Goal: Obtain resource: Download file/media

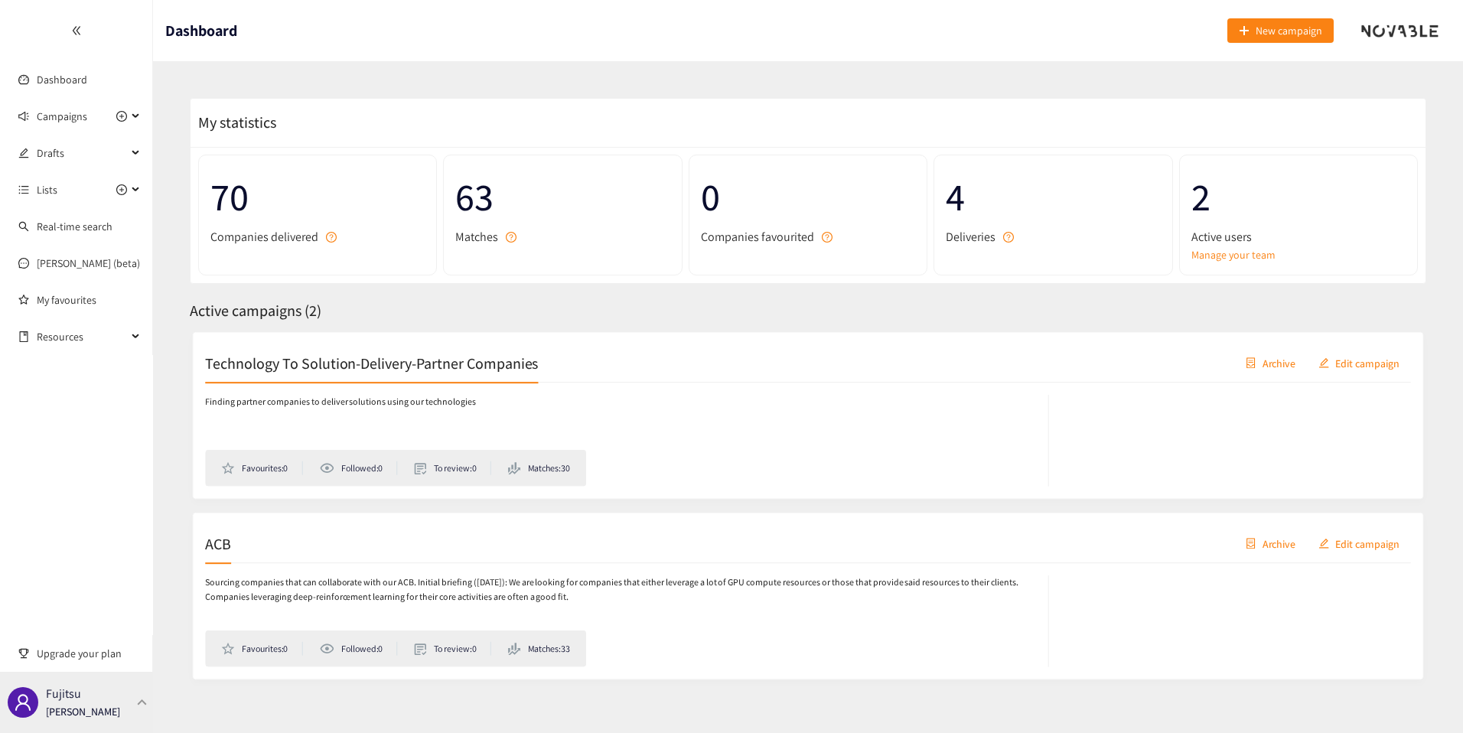
click at [97, 679] on div "Fujitsu [PERSON_NAME]" at bounding box center [76, 702] width 153 height 61
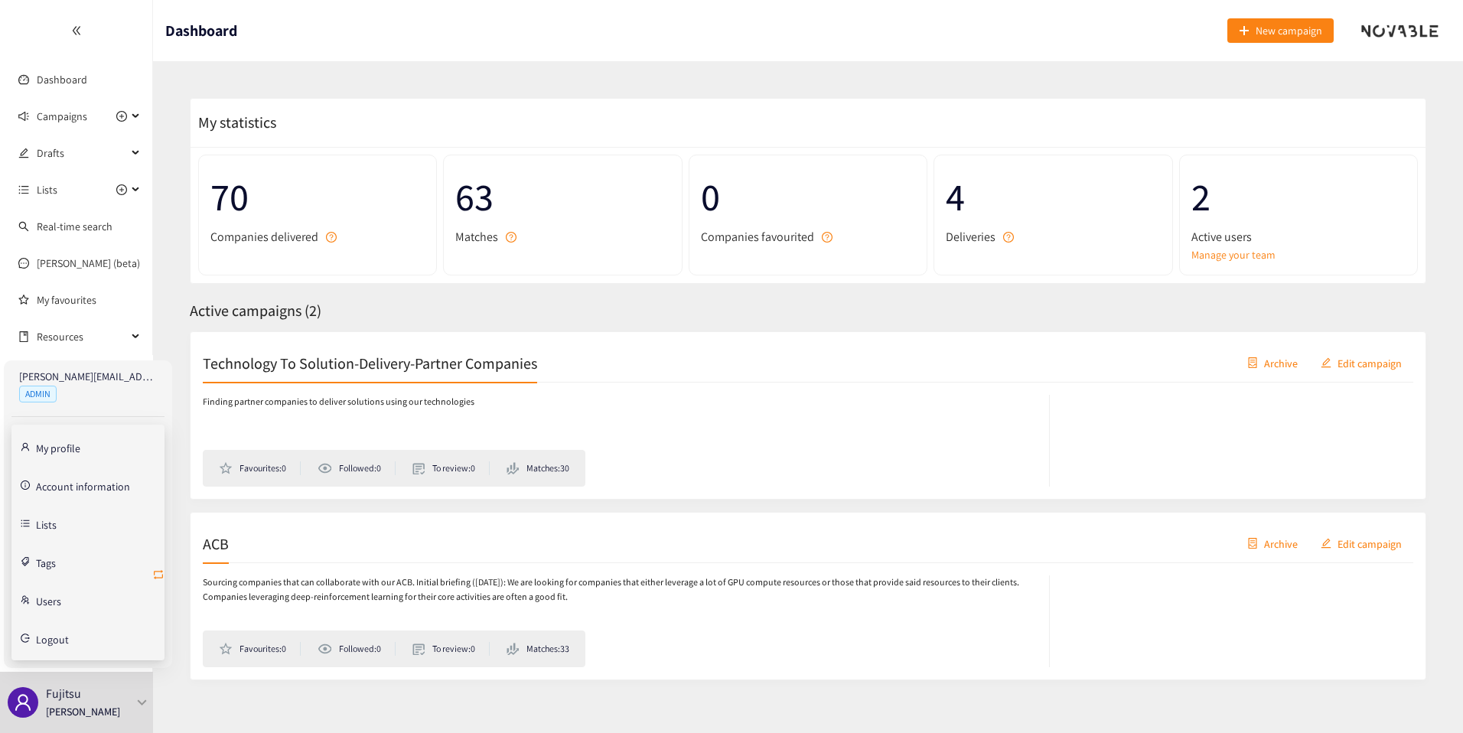
click at [154, 574] on icon "retweet" at bounding box center [158, 574] width 9 height 9
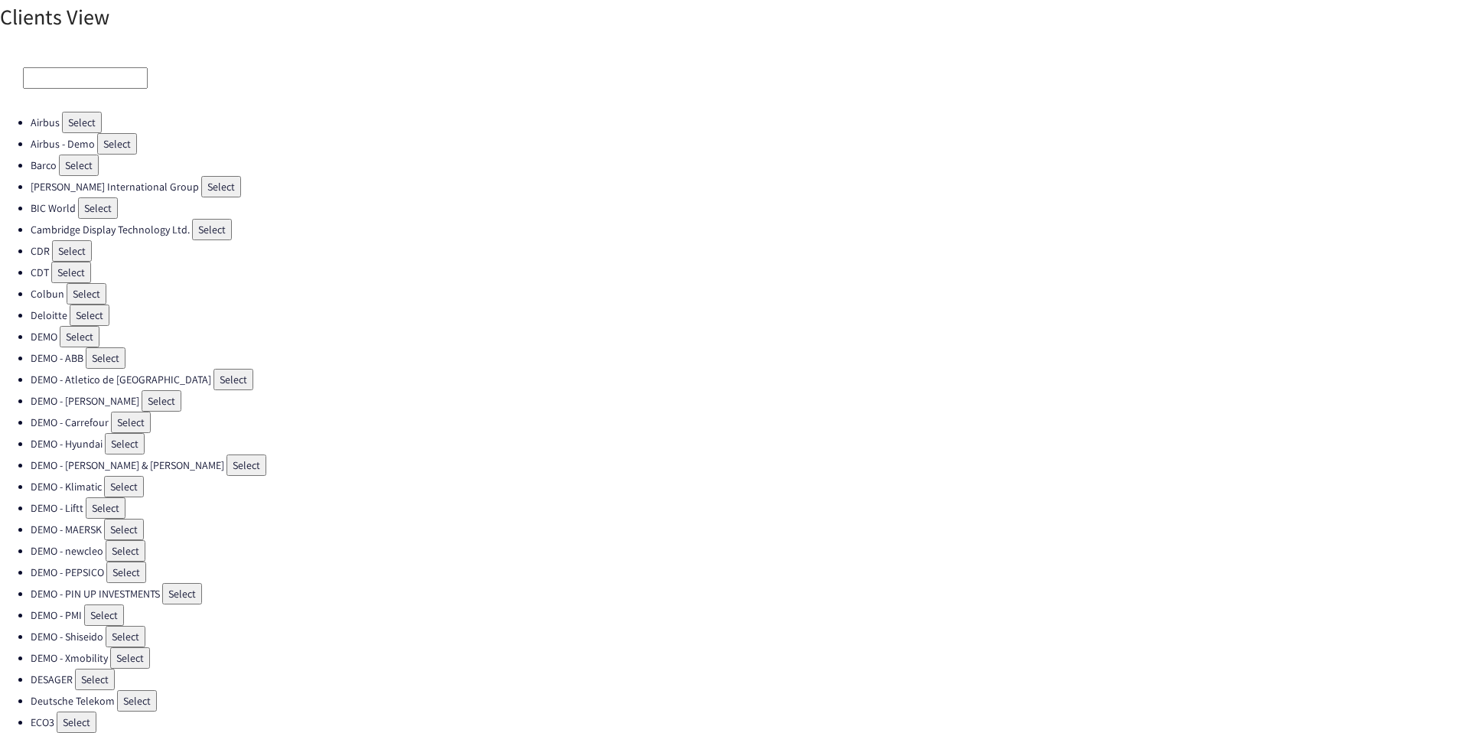
click at [80, 72] on input at bounding box center [85, 77] width 125 height 21
type input "d"
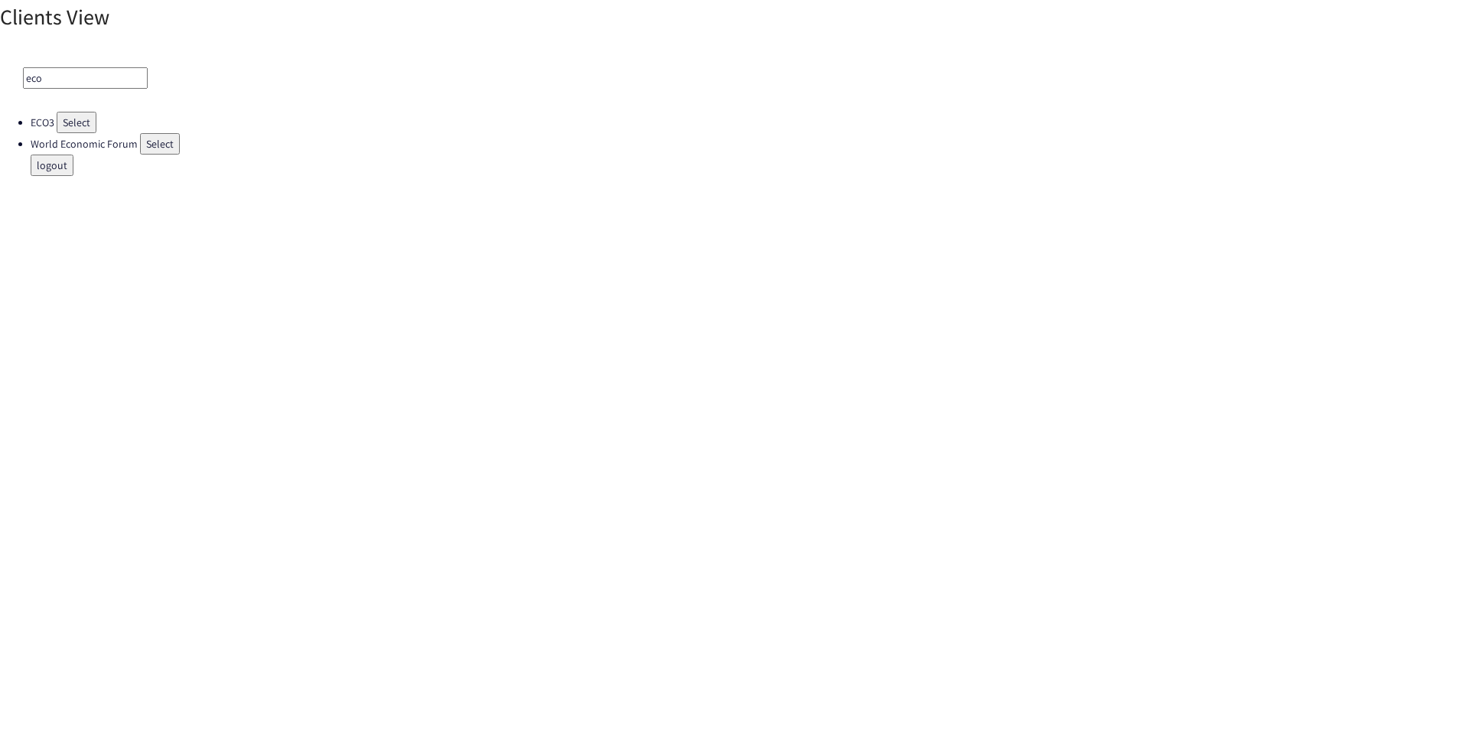
type input "eco"
click at [82, 127] on button "Select" at bounding box center [77, 122] width 40 height 21
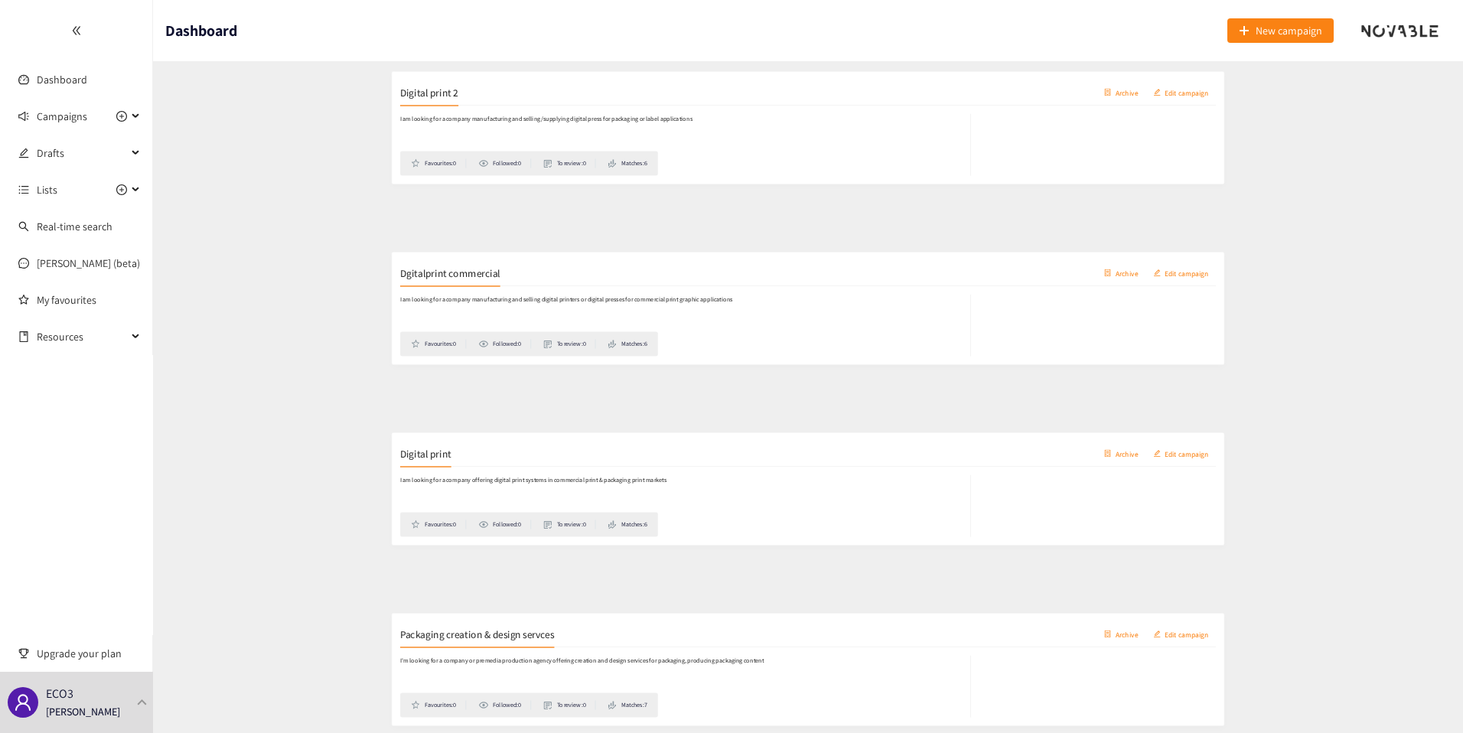
scroll to position [269, 0]
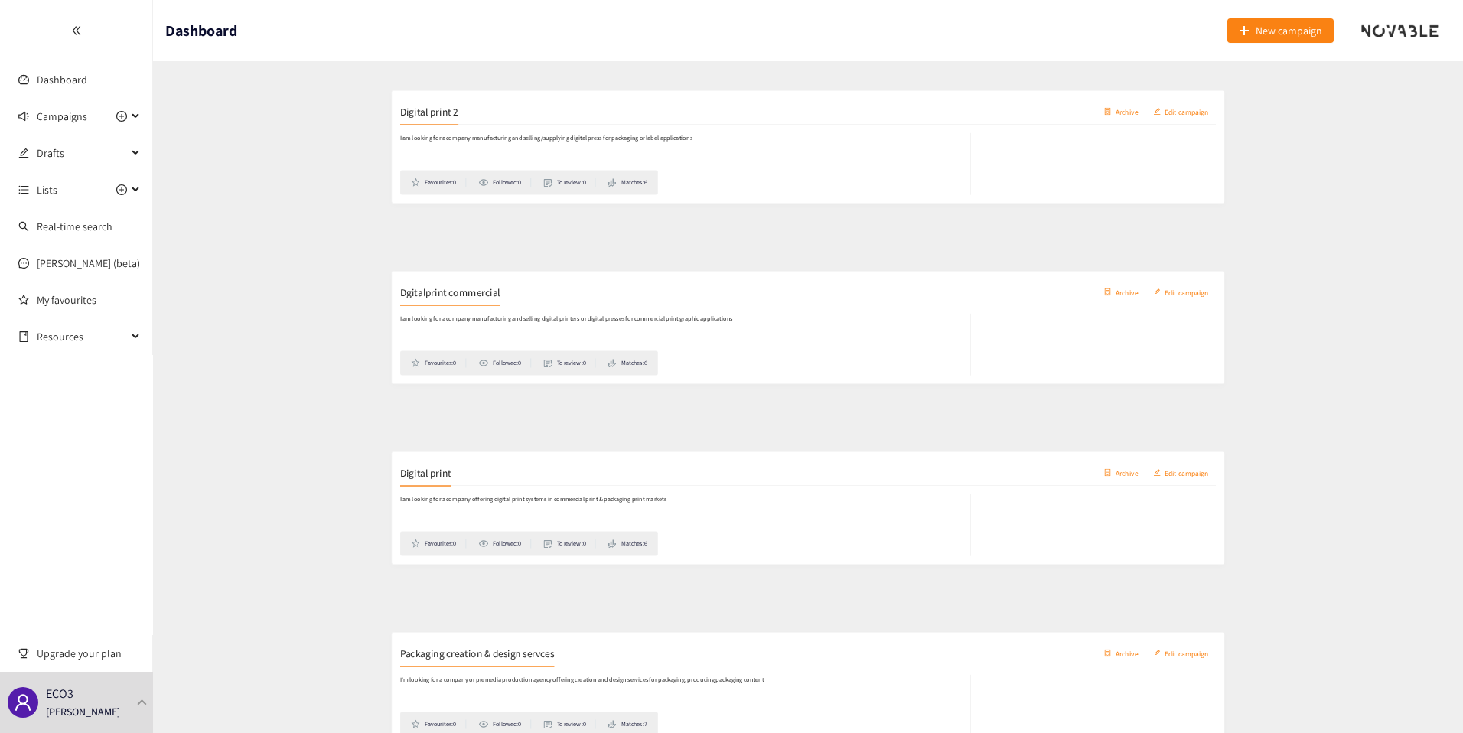
click at [577, 304] on div "I am looking for a company manufacturing and selling digital printers or digita…" at bounding box center [808, 347] width 1210 height 104
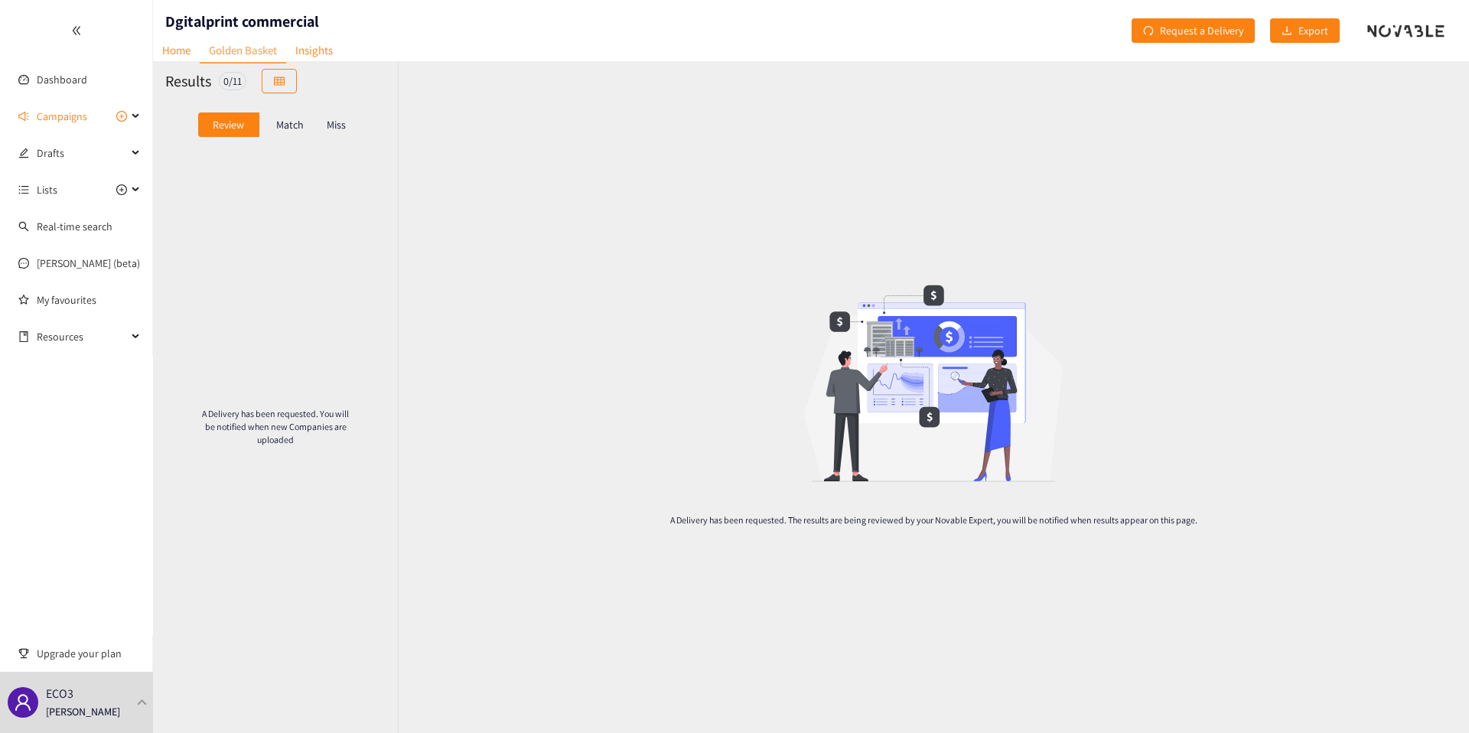
click at [285, 126] on p "Match" at bounding box center [290, 125] width 28 height 12
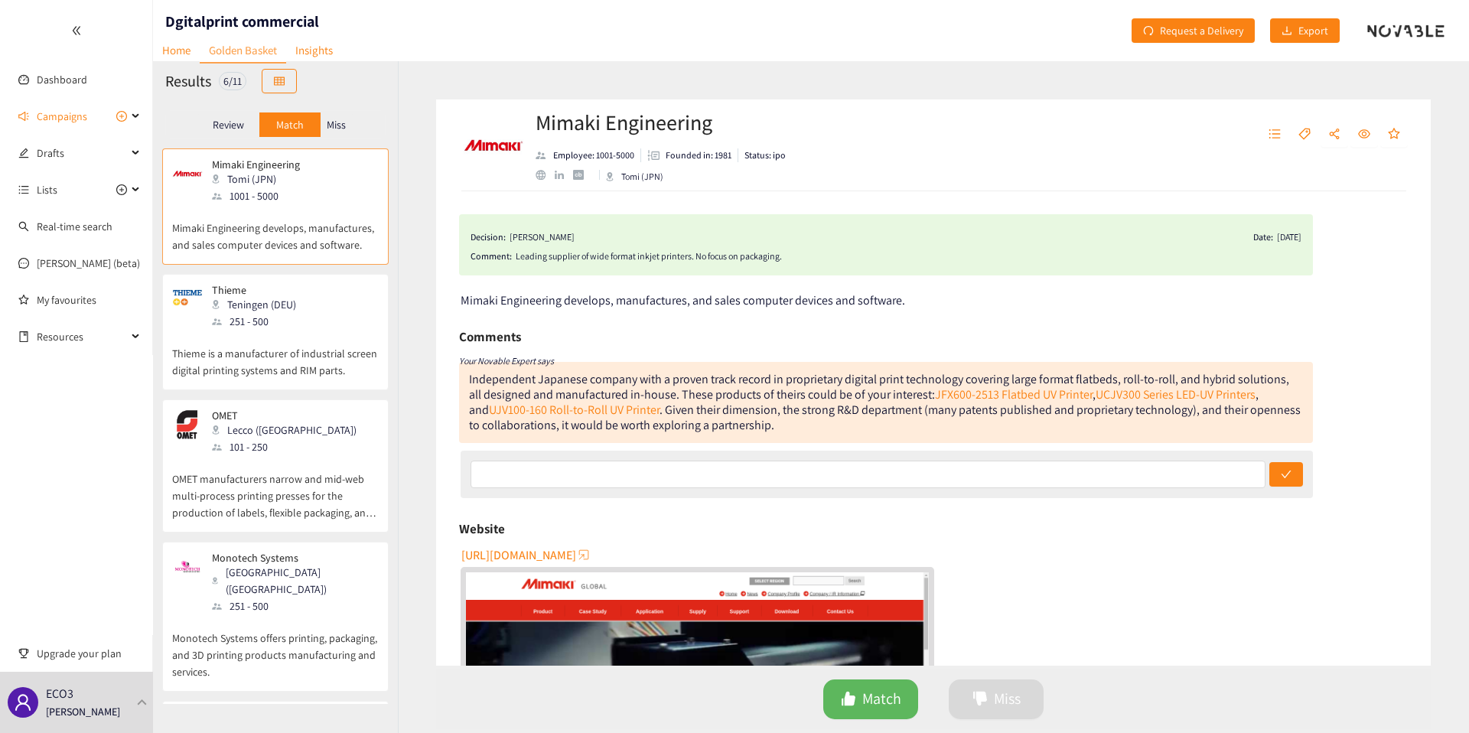
click at [235, 126] on p "Review" at bounding box center [228, 125] width 31 height 12
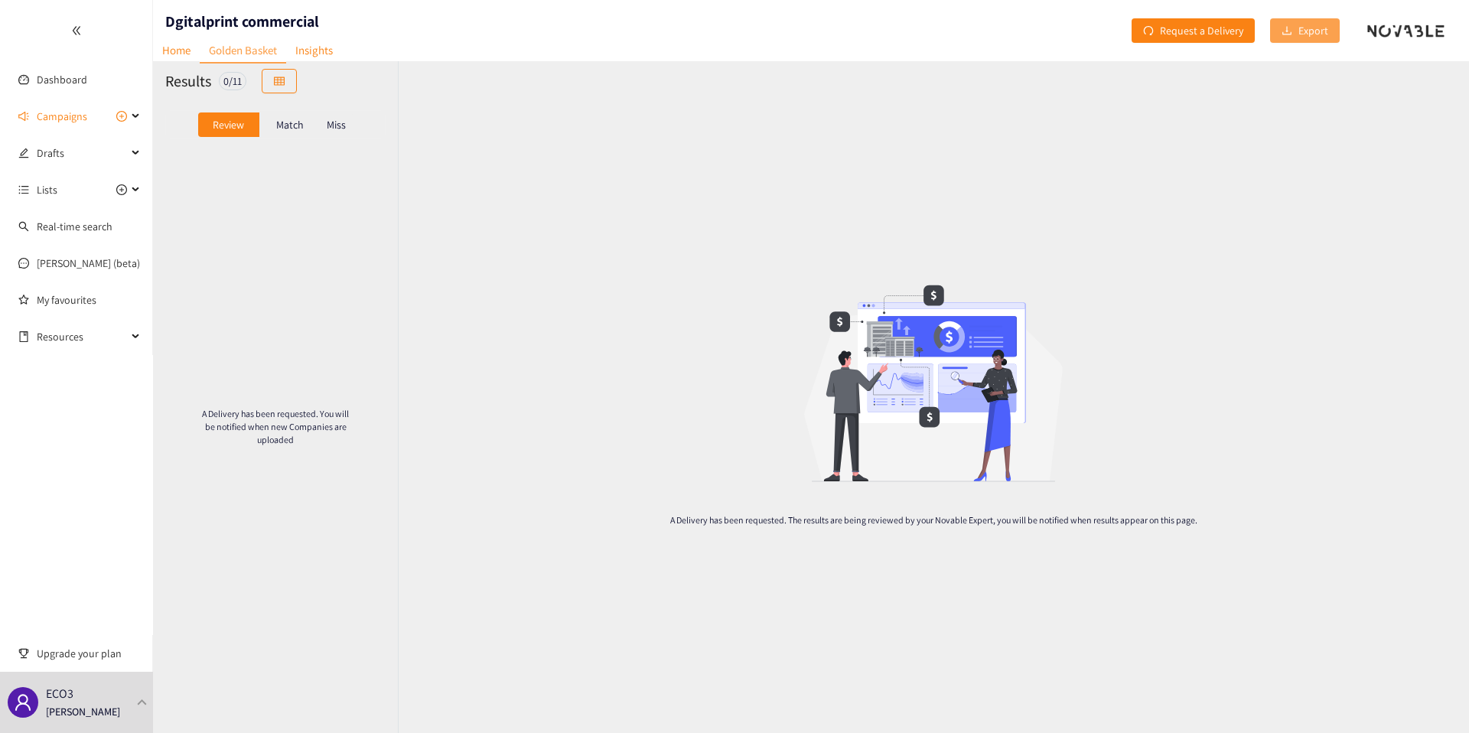
click at [1303, 32] on span "Export" at bounding box center [1313, 30] width 30 height 17
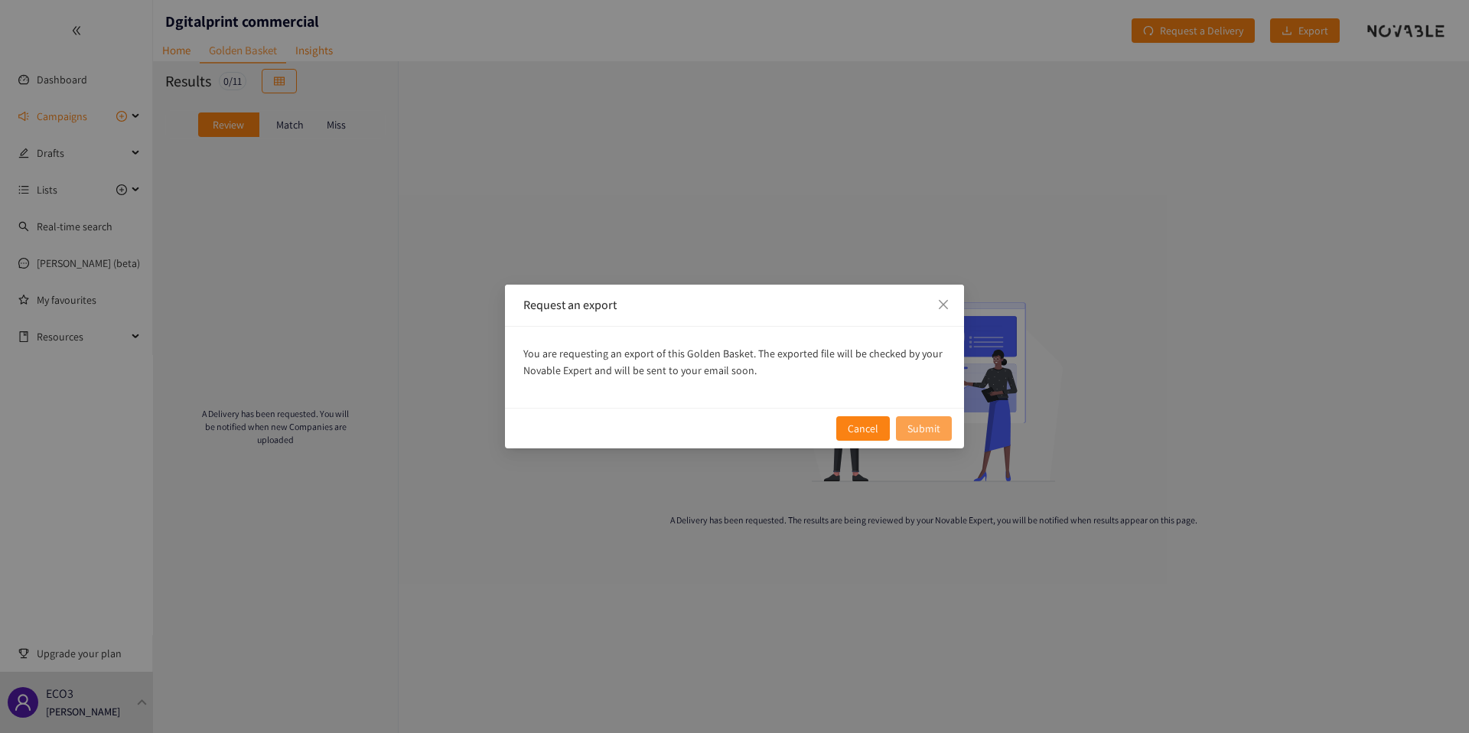
click at [926, 430] on span "Submit" at bounding box center [923, 428] width 33 height 17
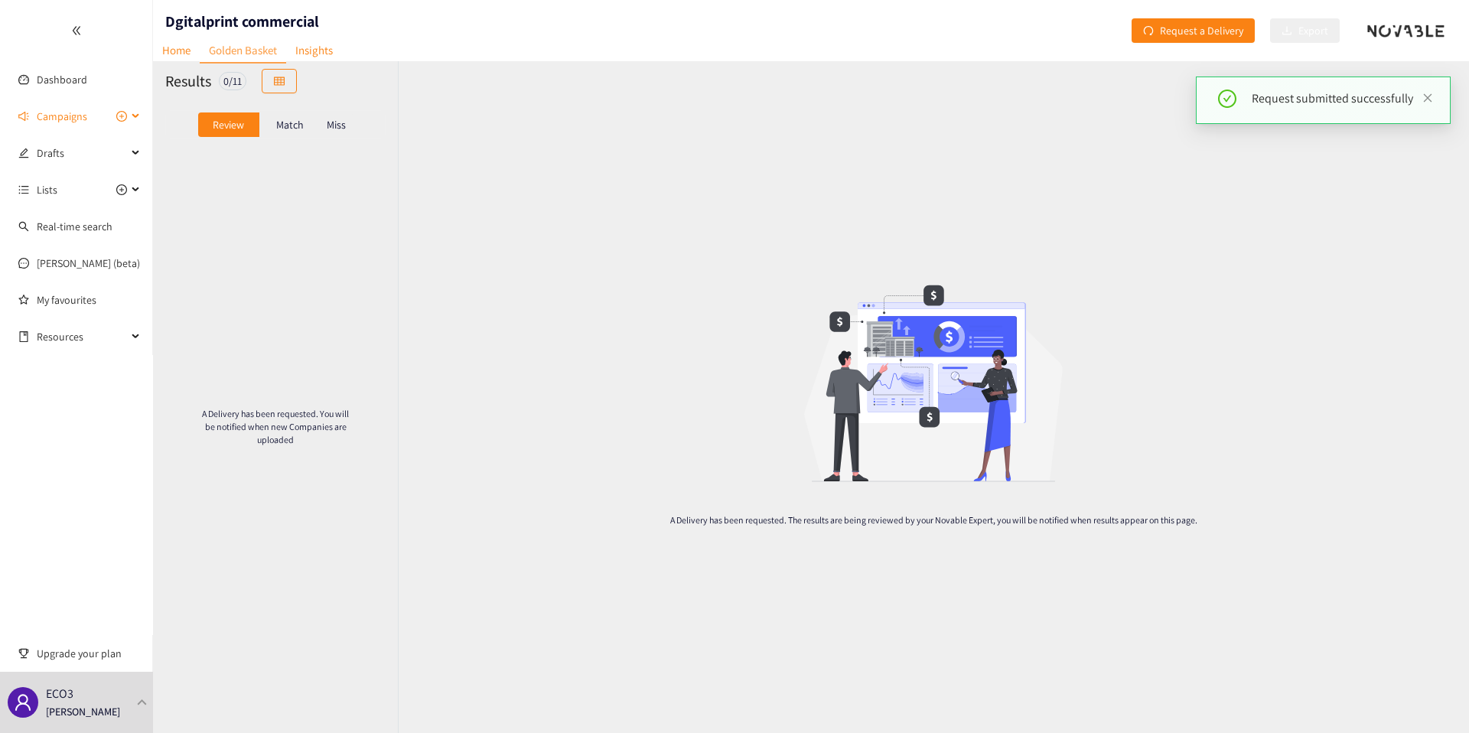
click at [50, 120] on span "Campaigns" at bounding box center [62, 116] width 50 height 31
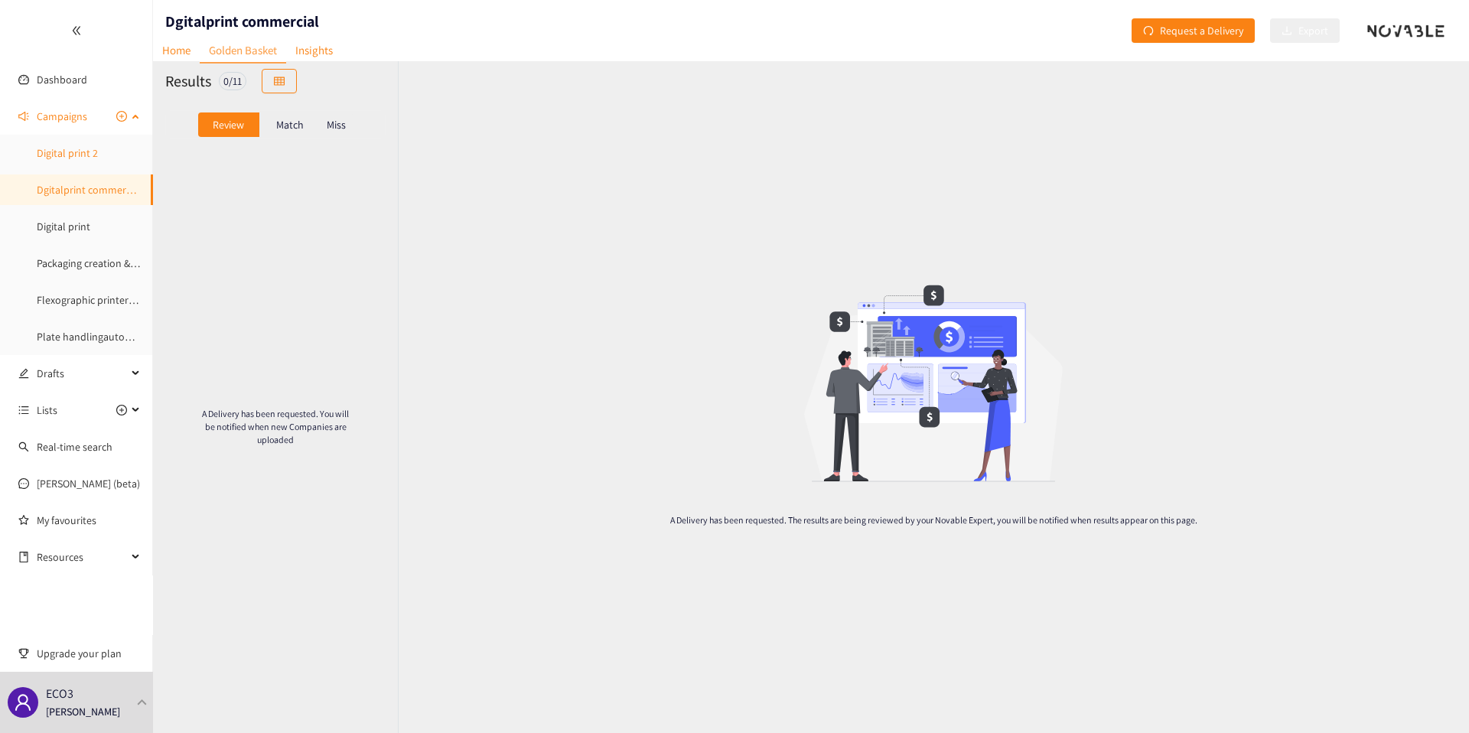
click at [83, 160] on link "Digital print 2" at bounding box center [67, 153] width 61 height 14
click at [1294, 28] on button "Export" at bounding box center [1305, 30] width 70 height 24
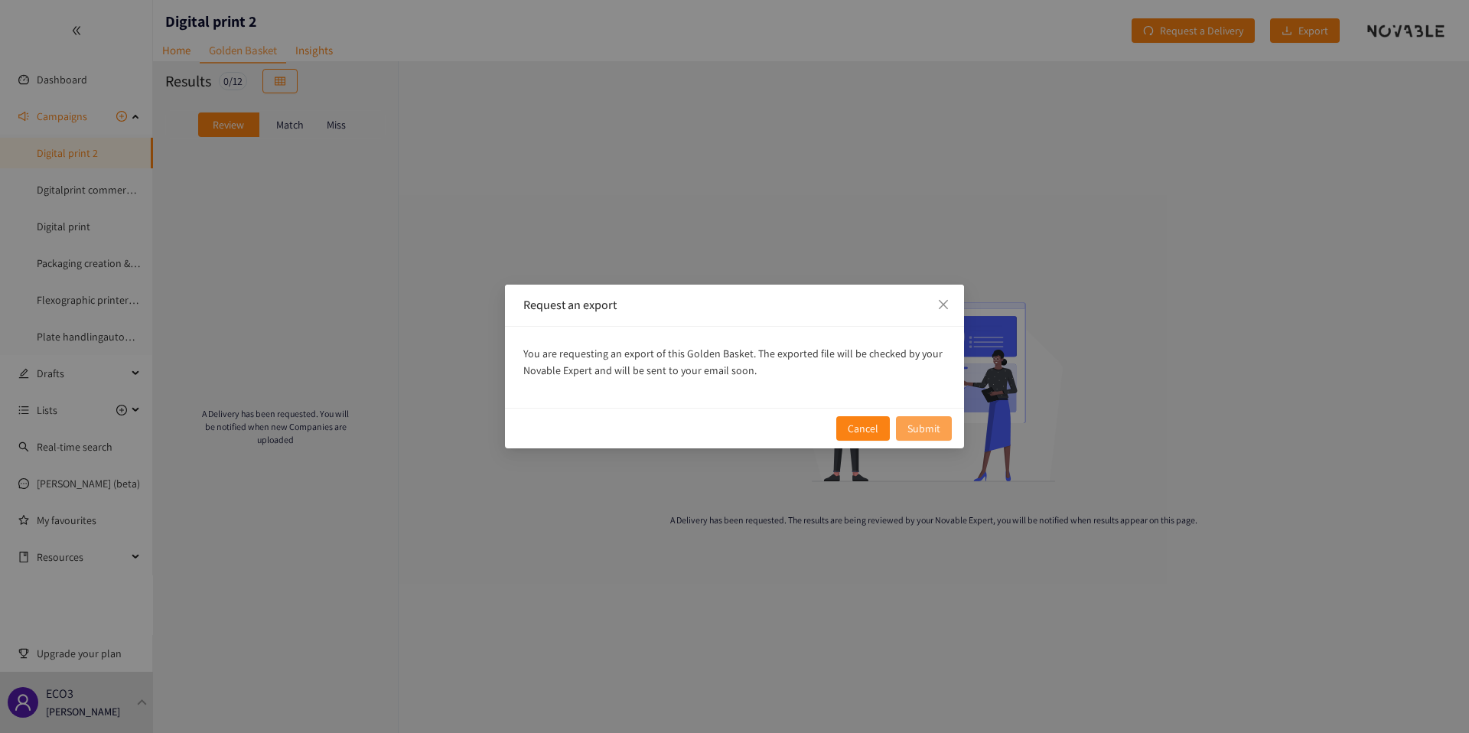
click at [928, 432] on span "Submit" at bounding box center [923, 428] width 33 height 17
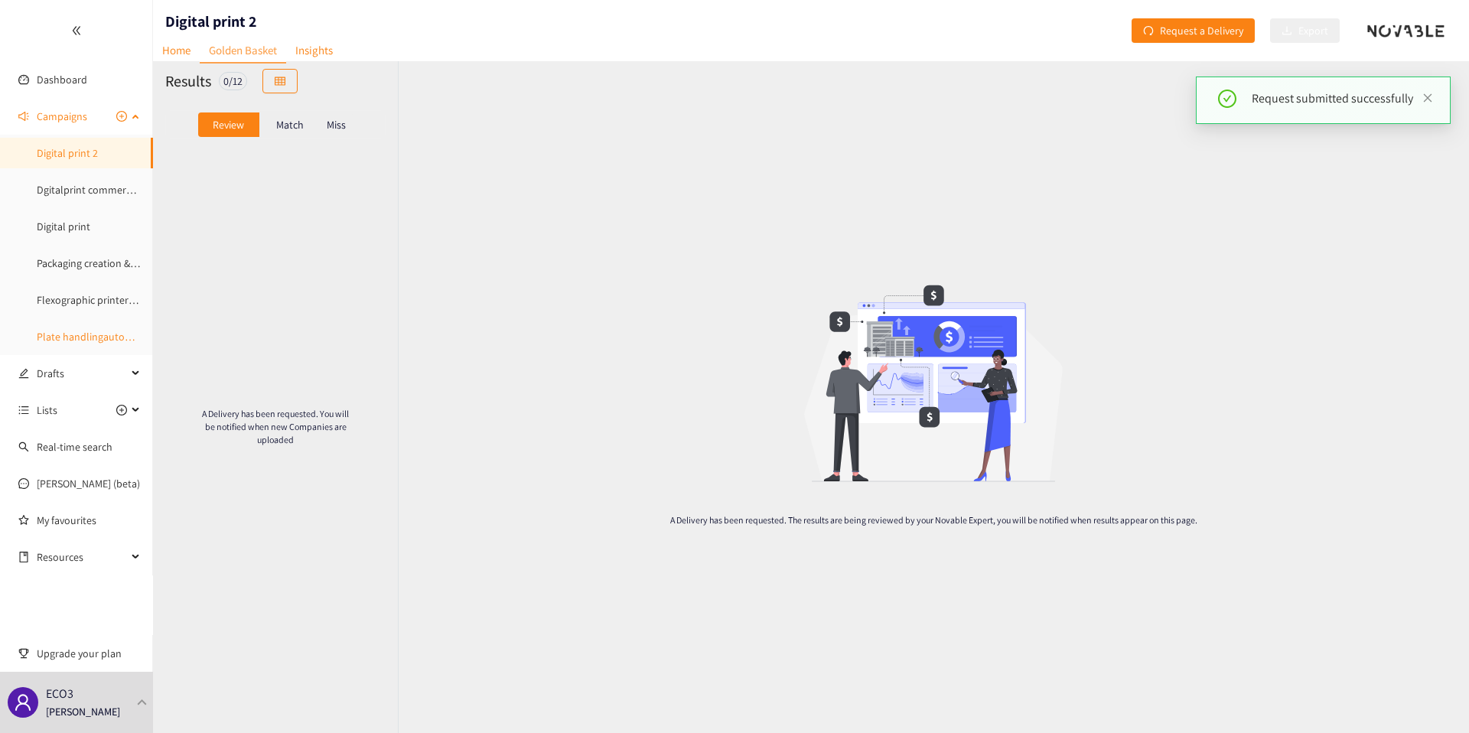
click at [112, 330] on link "Plate handlingautomation" at bounding box center [97, 337] width 121 height 14
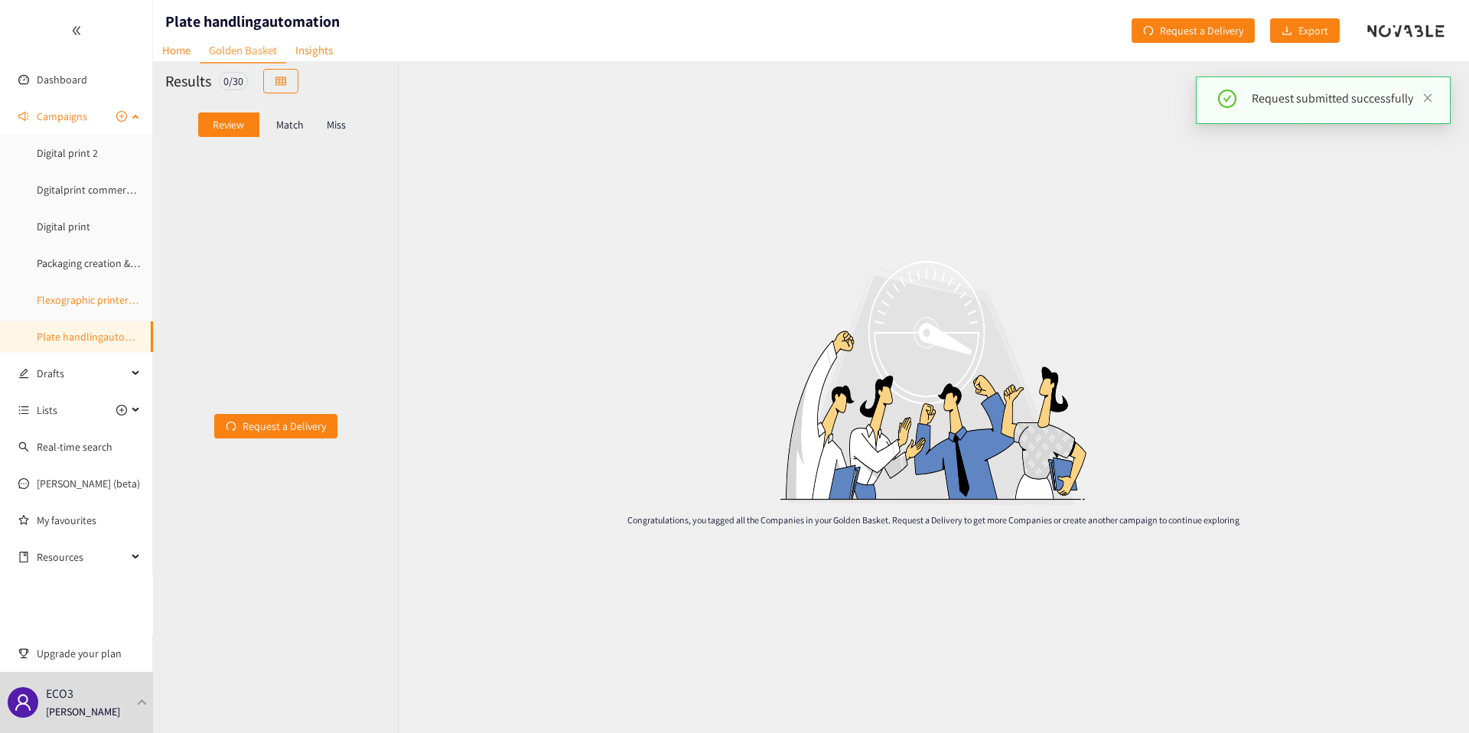
click at [96, 303] on link "Flexographic printers Europe" at bounding box center [103, 300] width 132 height 14
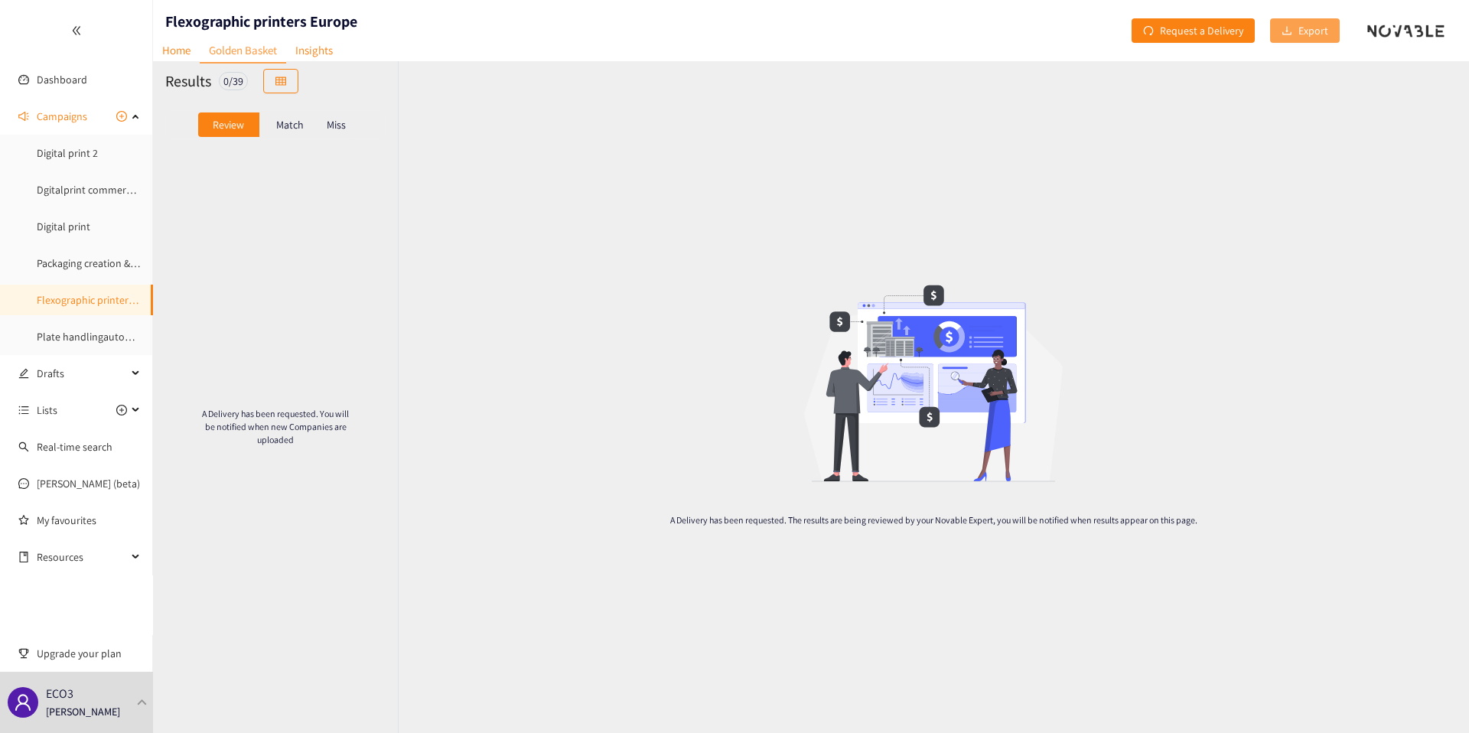
click at [1323, 27] on span "Export" at bounding box center [1313, 30] width 30 height 17
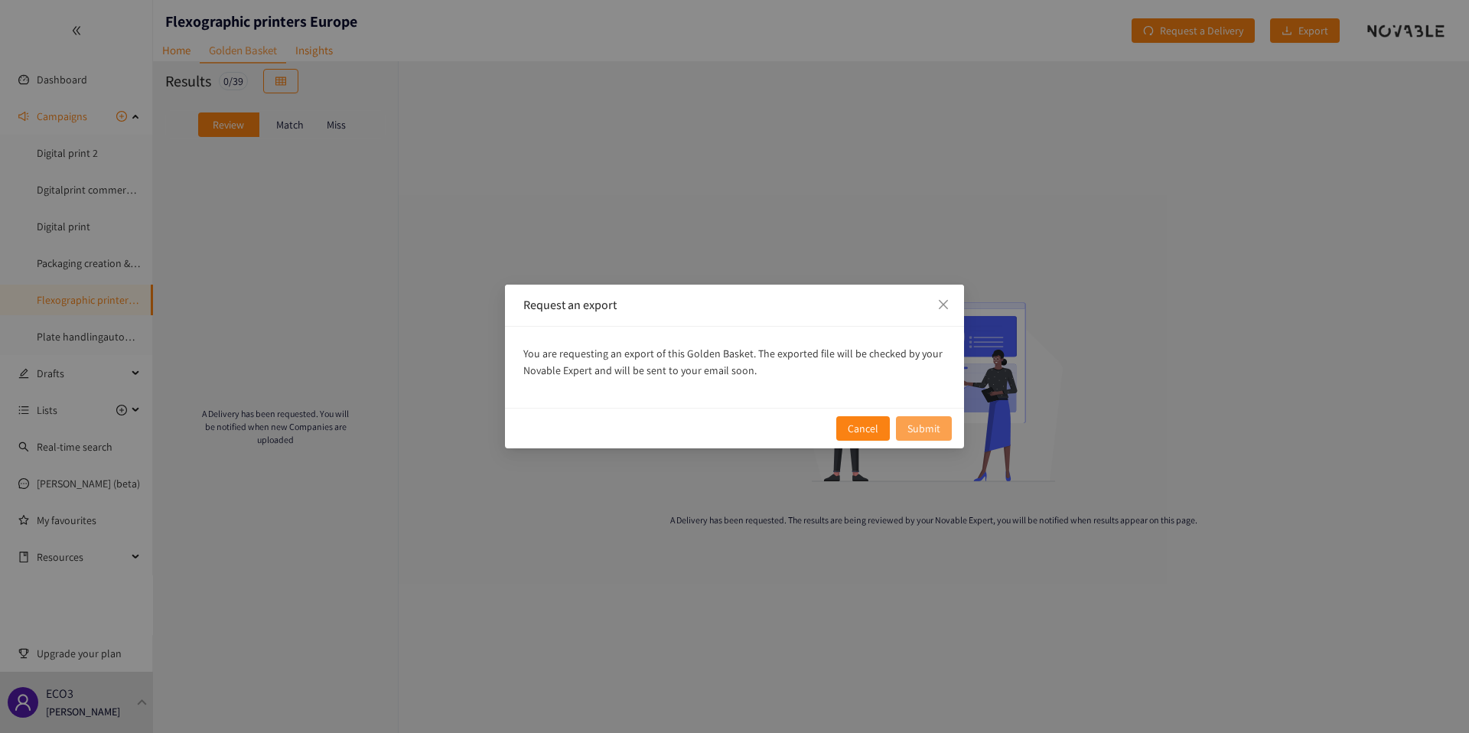
click at [928, 427] on span "Submit" at bounding box center [923, 428] width 33 height 17
